Goal: Navigation & Orientation: Understand site structure

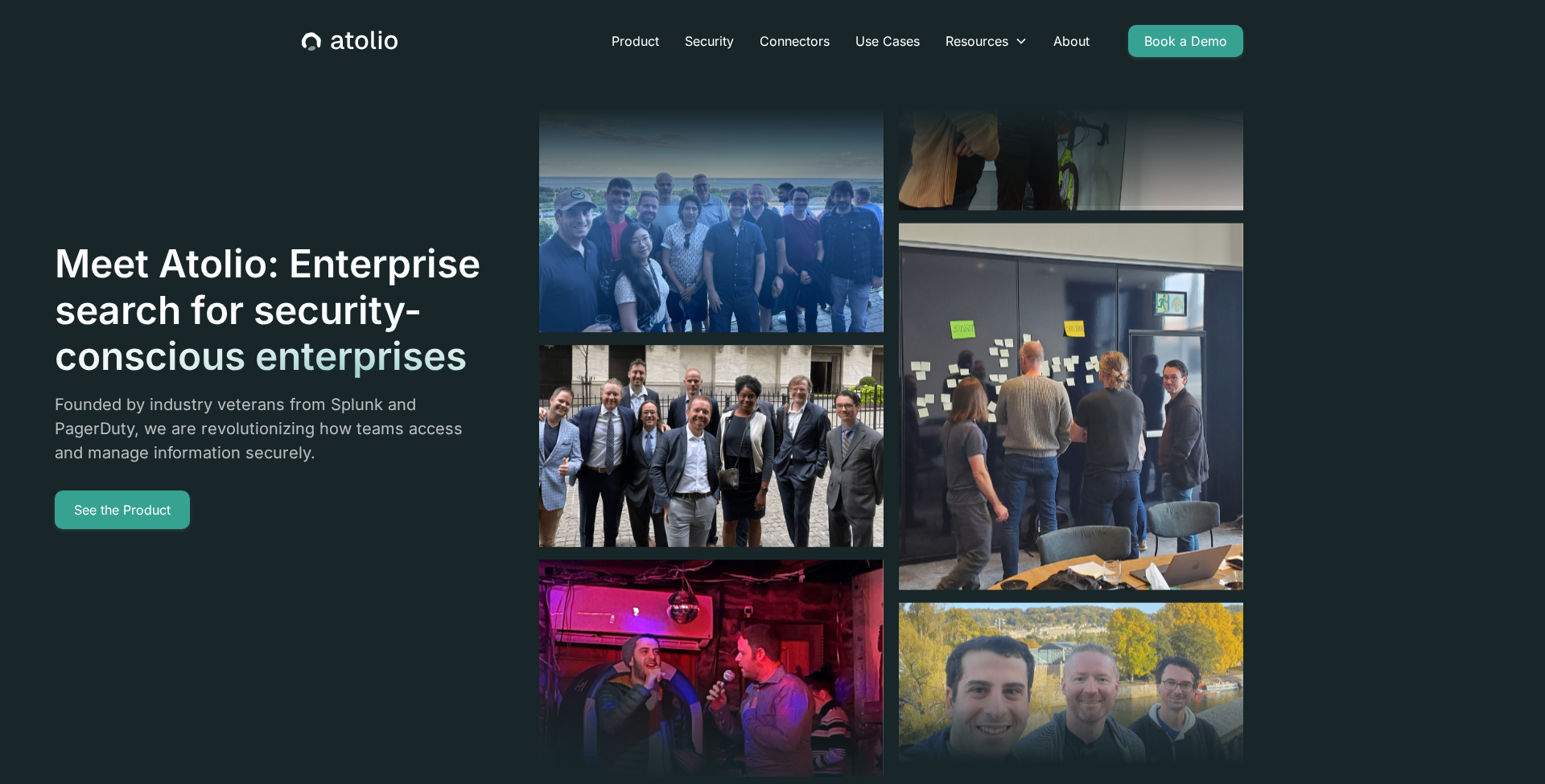
scroll to position [8, 0]
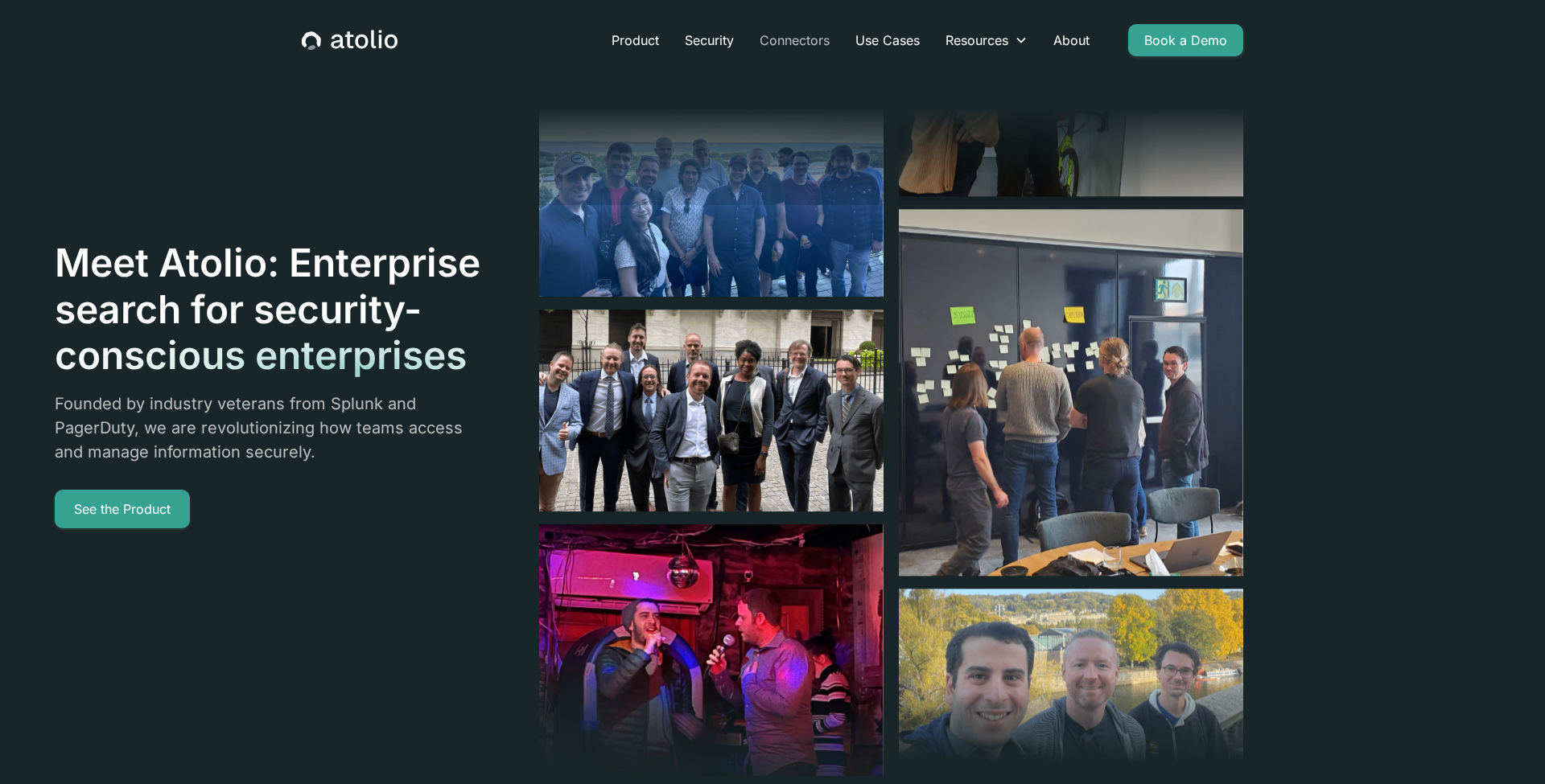
click at [795, 49] on link "Connectors" at bounding box center [795, 40] width 95 height 32
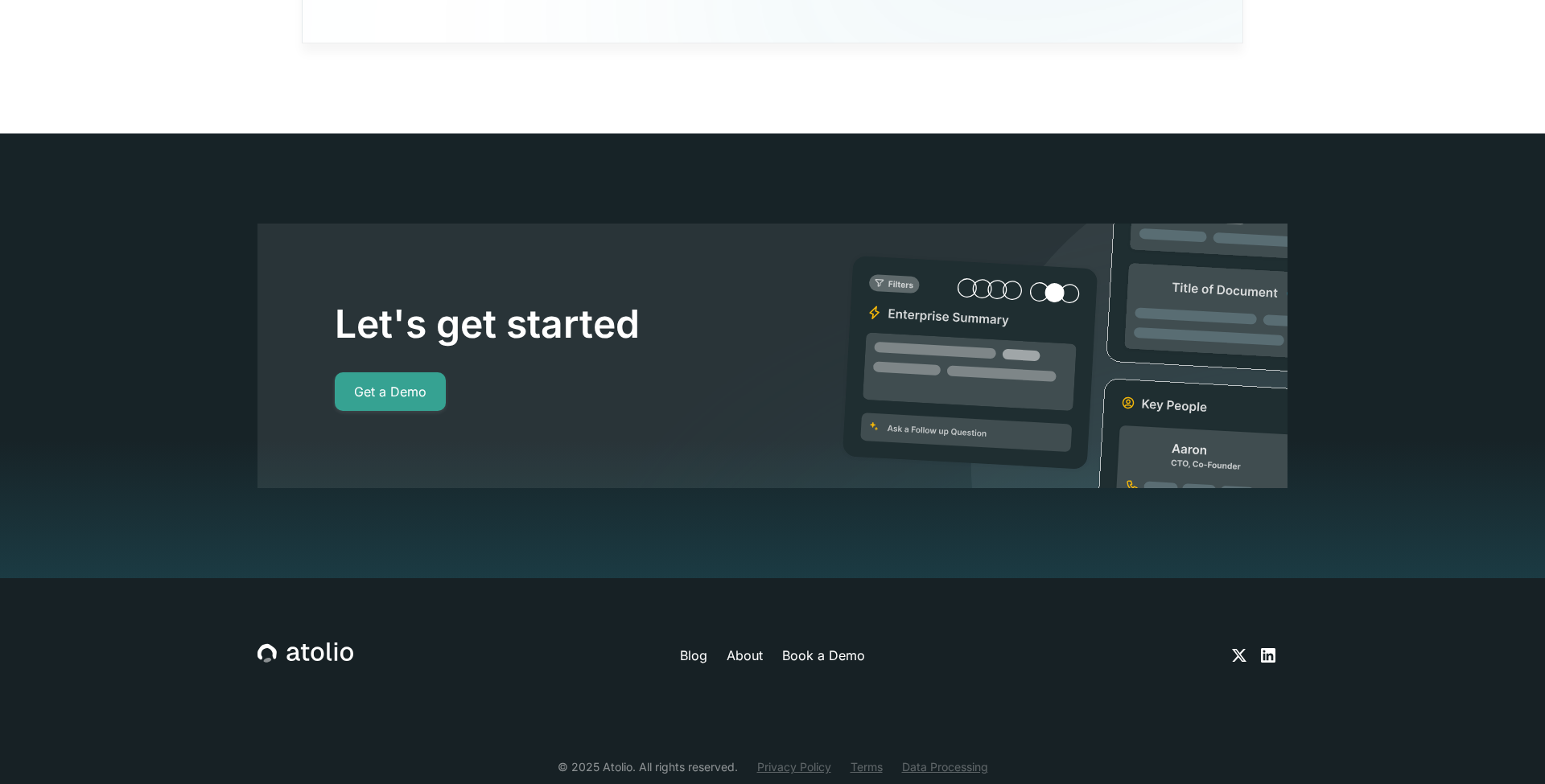
scroll to position [14754, 0]
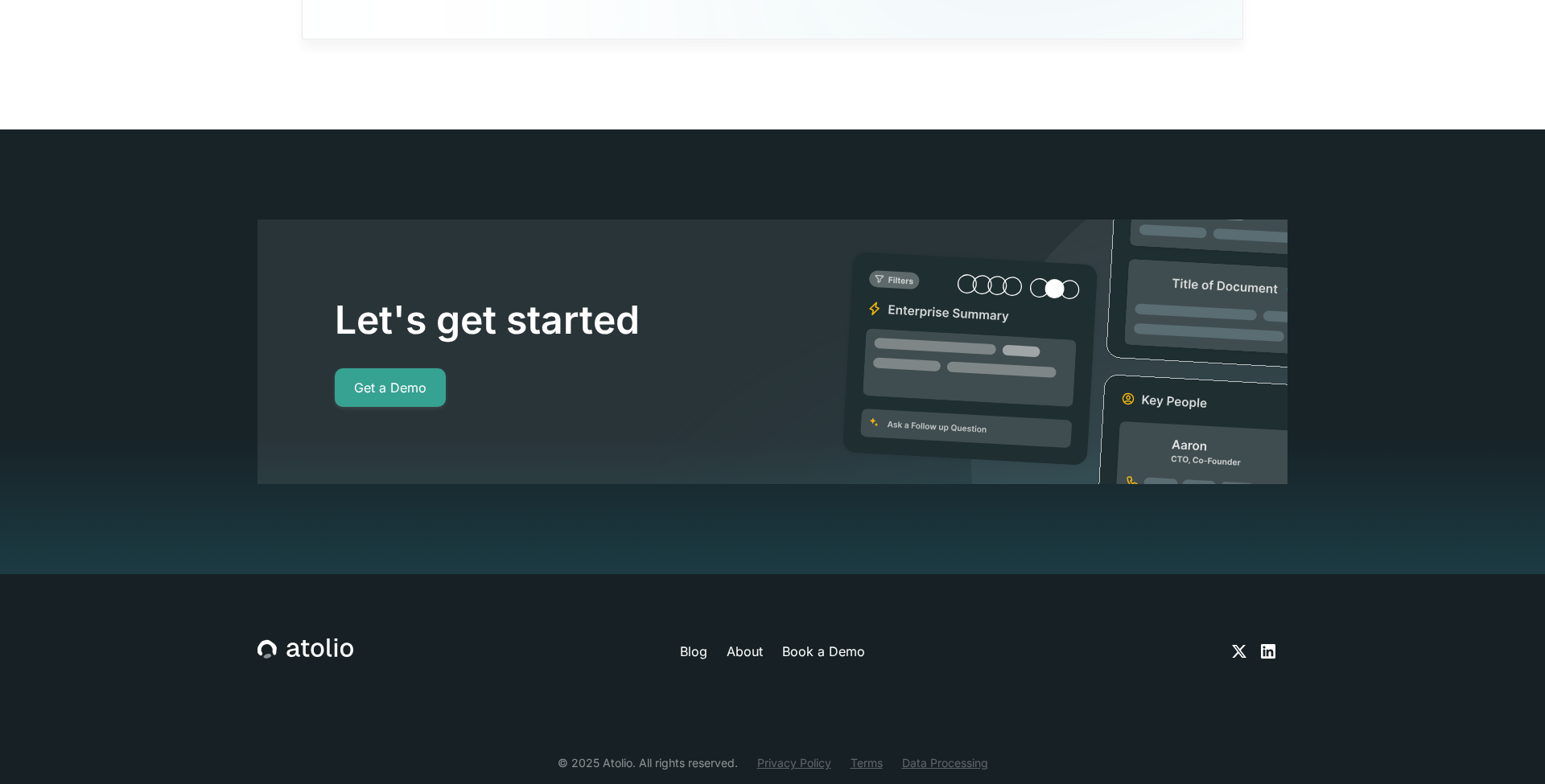
click at [1274, 645] on icon at bounding box center [1268, 651] width 15 height 15
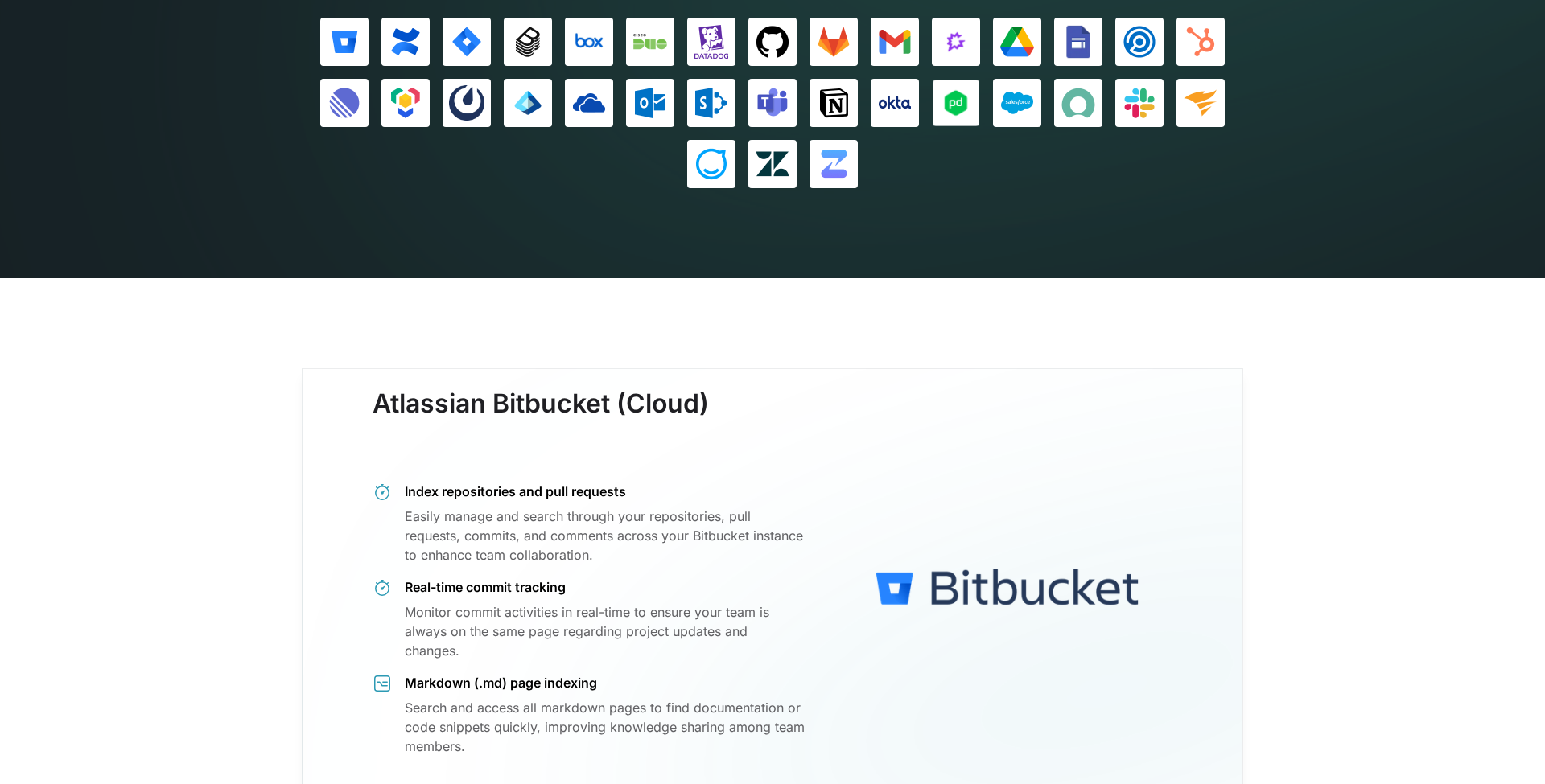
scroll to position [0, 0]
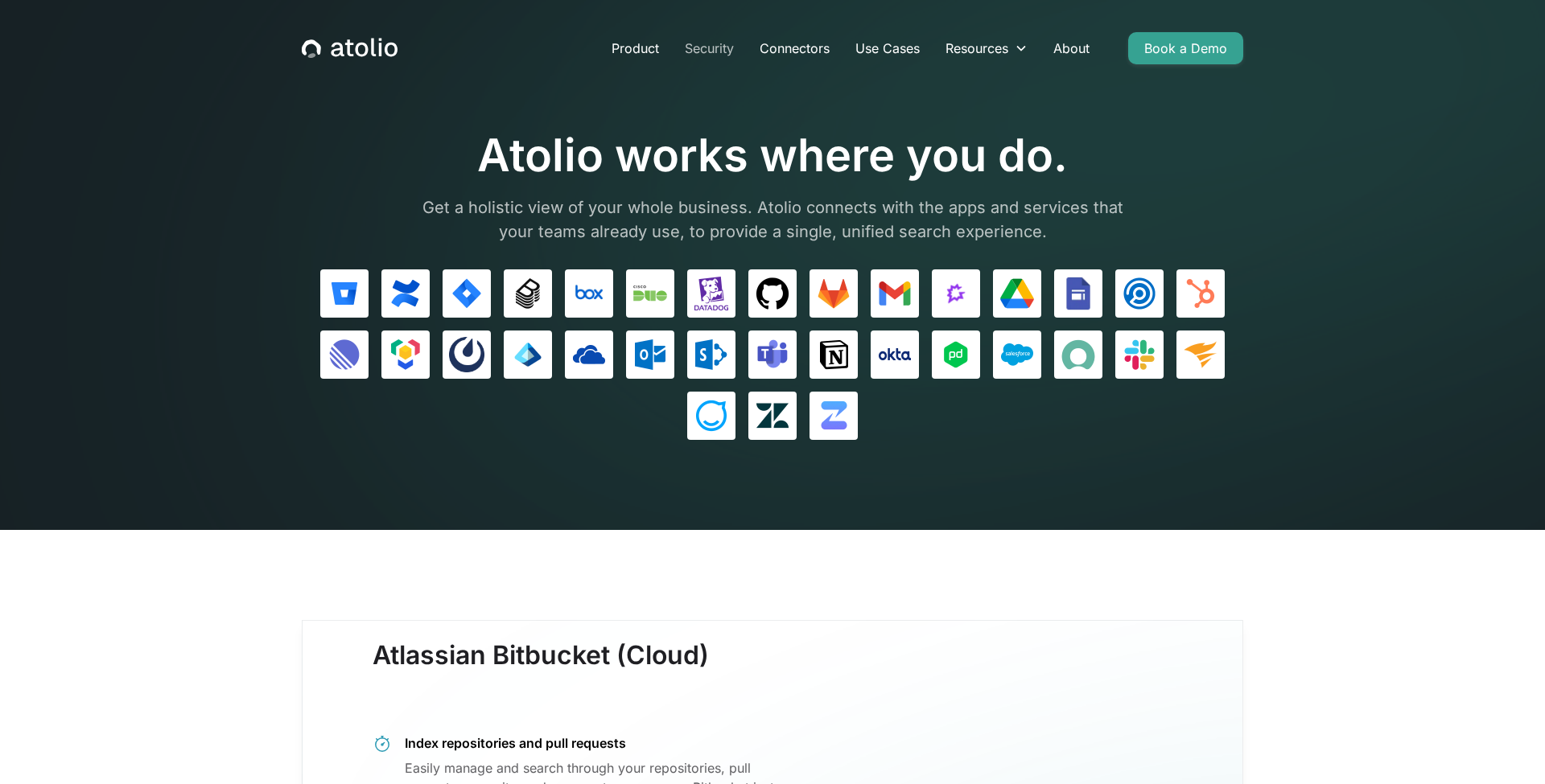
click at [723, 56] on link "Security" at bounding box center [709, 48] width 75 height 32
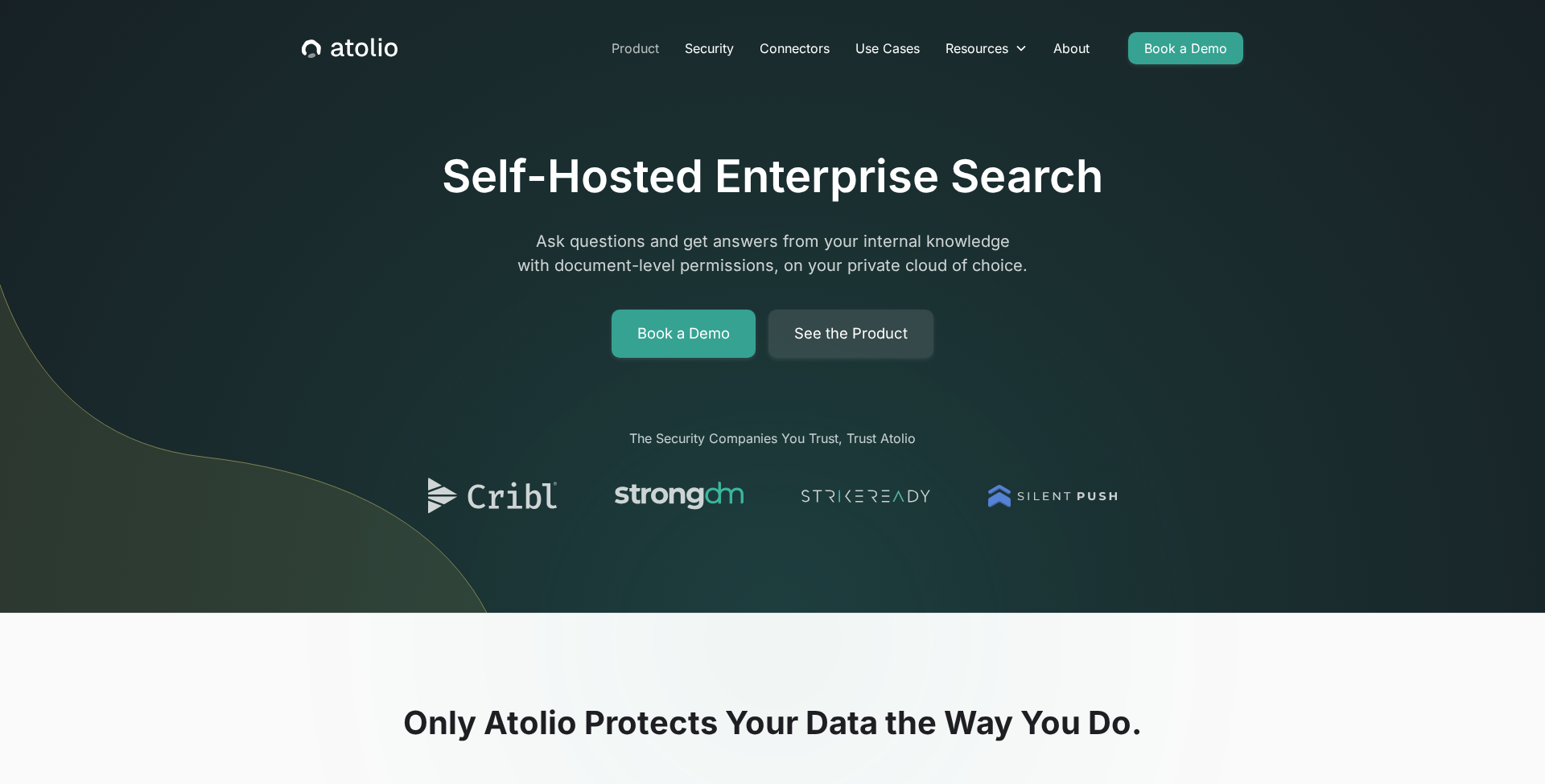
click at [633, 51] on link "Product" at bounding box center [635, 48] width 73 height 32
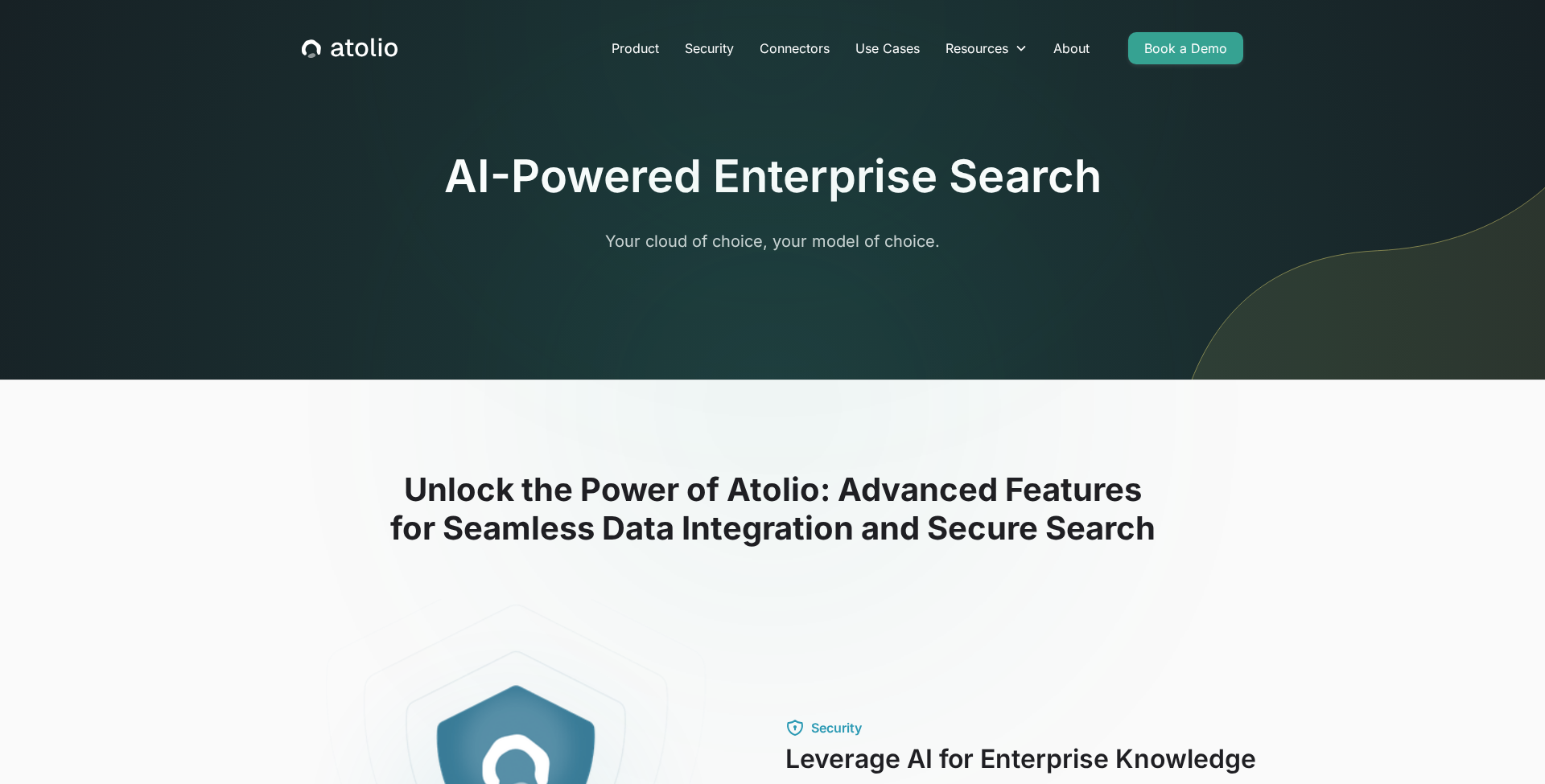
click at [812, 286] on div "AI-Powered Enterprise Search Your cloud of choice, your model of choice." at bounding box center [772, 228] width 1030 height 302
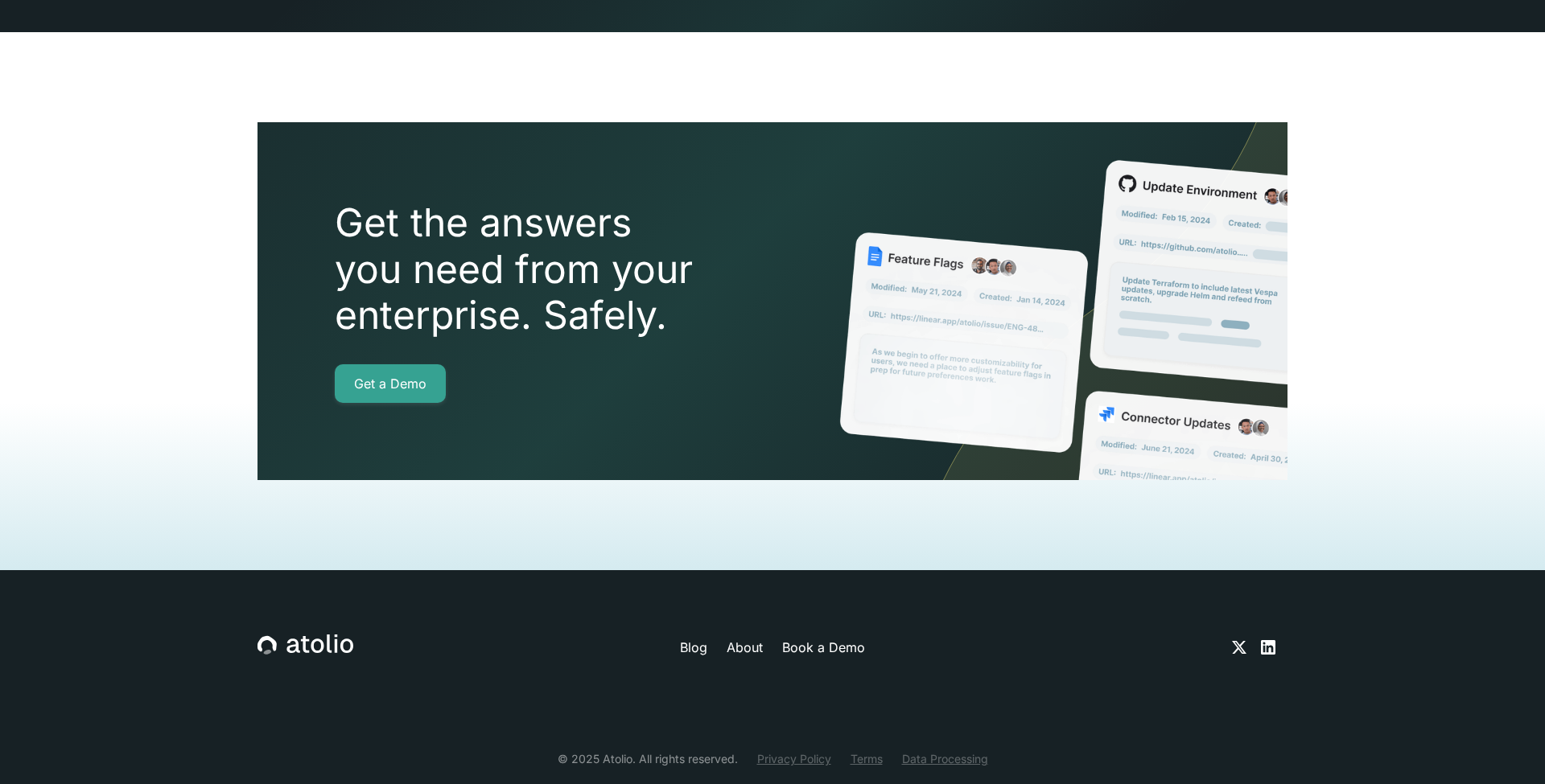
scroll to position [3559, 0]
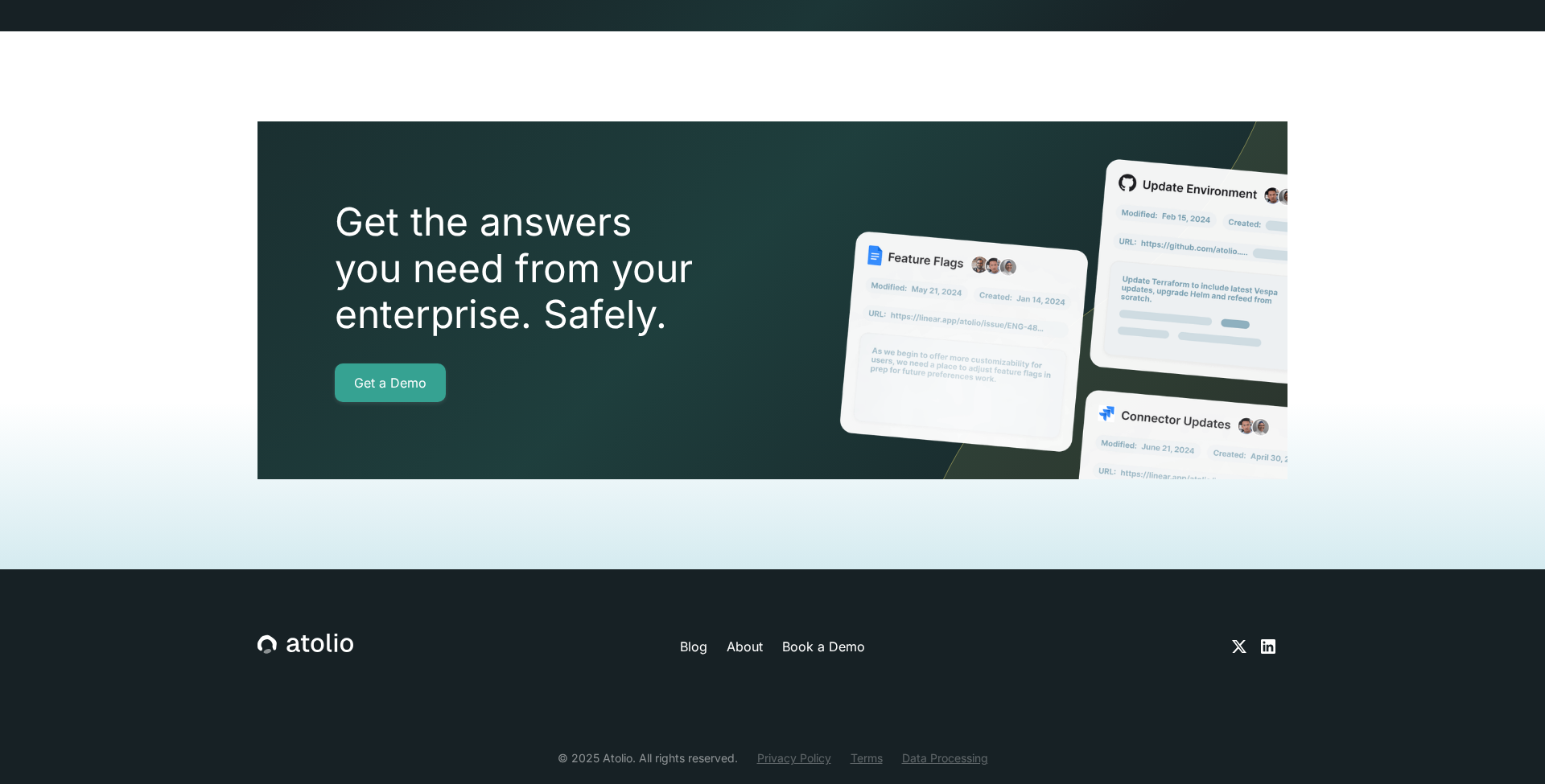
click at [696, 637] on link "Blog" at bounding box center [694, 646] width 28 height 19
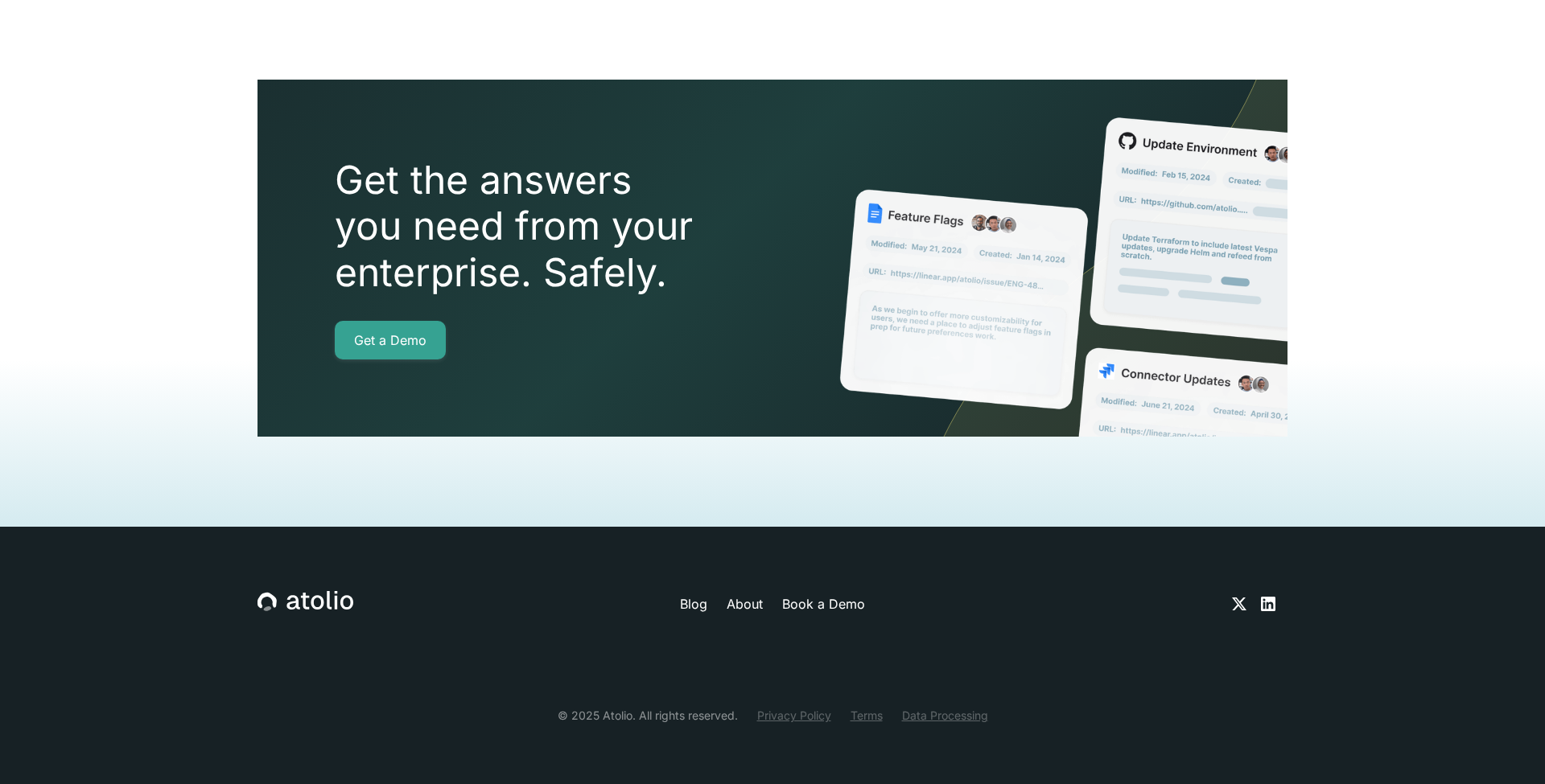
scroll to position [2243, 0]
